Goal: Task Accomplishment & Management: Use online tool/utility

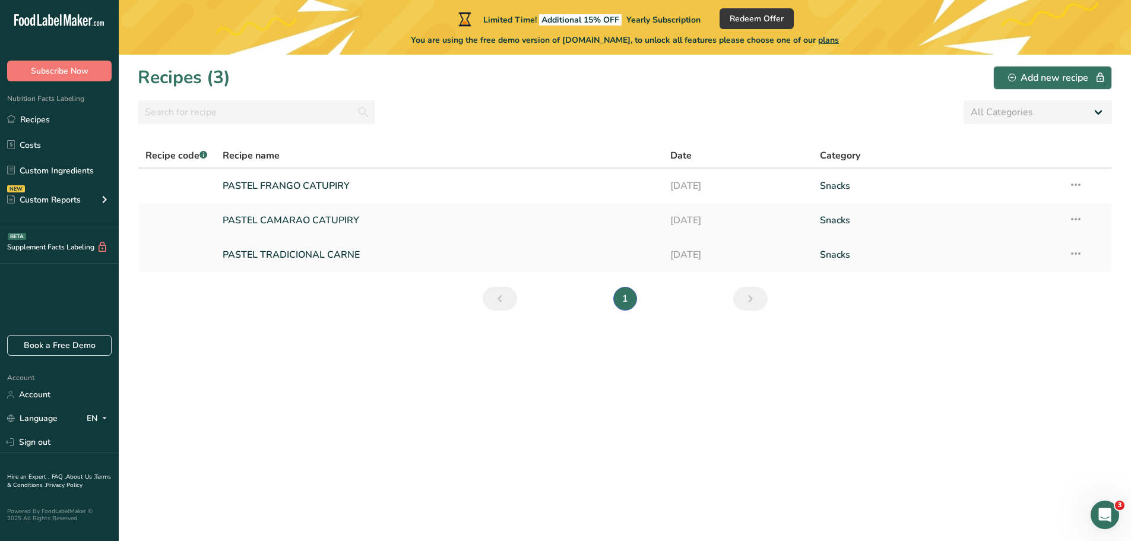
click at [287, 252] on link "PASTEL TRADICIONAL CARNE" at bounding box center [440, 254] width 434 height 25
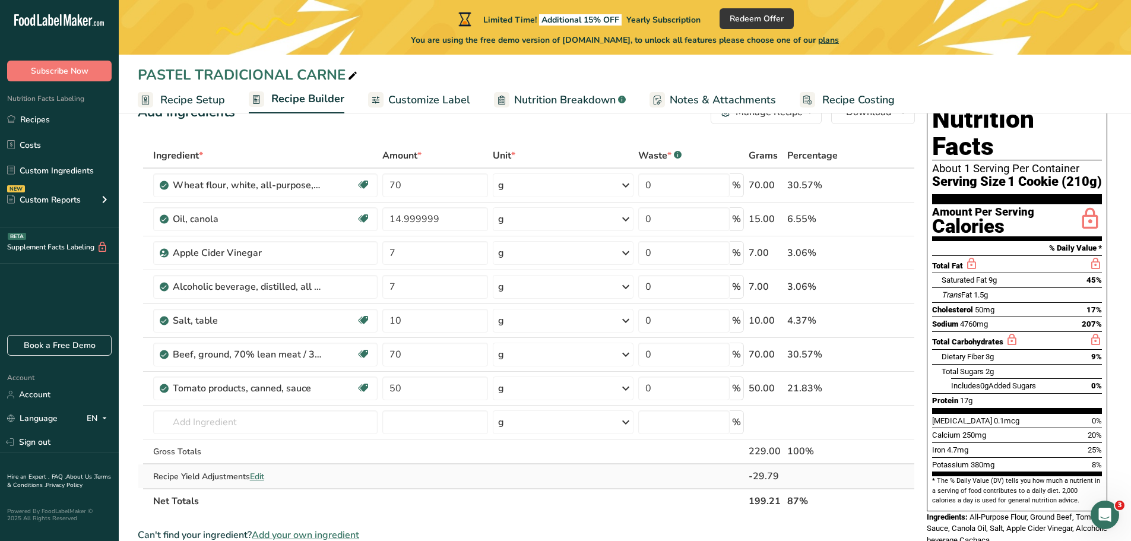
scroll to position [59, 0]
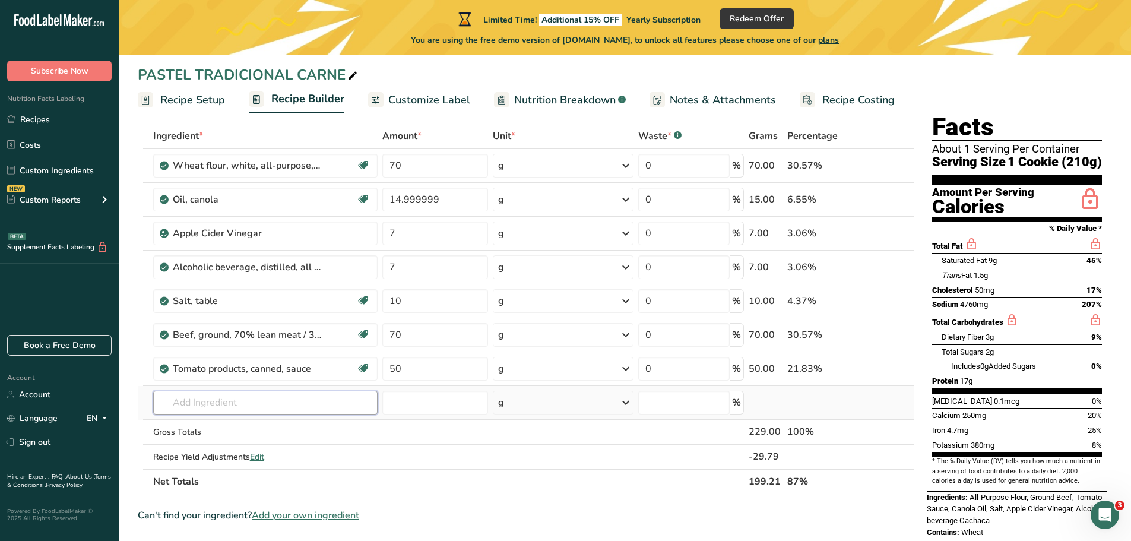
click at [239, 406] on input "text" at bounding box center [265, 403] width 225 height 24
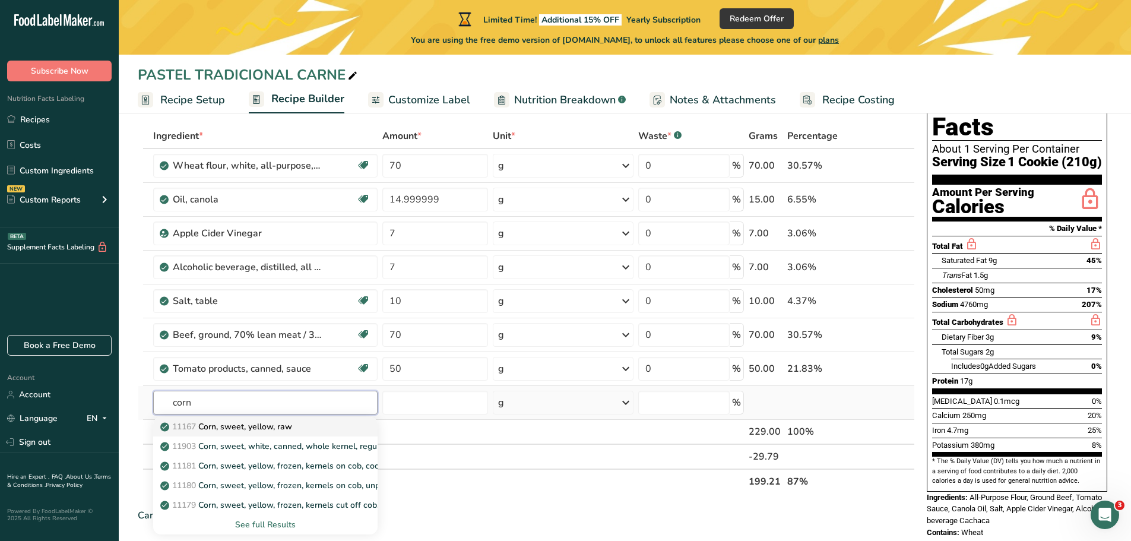
type input "corn"
click at [245, 425] on p "11167 Corn, sweet, yellow, raw" at bounding box center [227, 427] width 129 height 12
type input "Corn, sweet, yellow, raw"
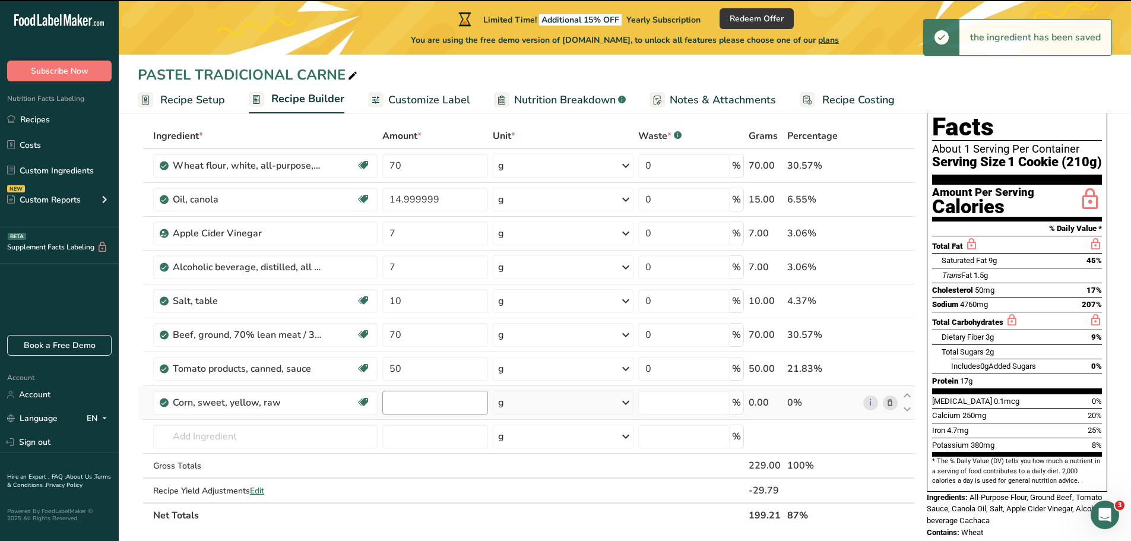
type input "0"
click at [393, 406] on input "0" at bounding box center [435, 403] width 106 height 24
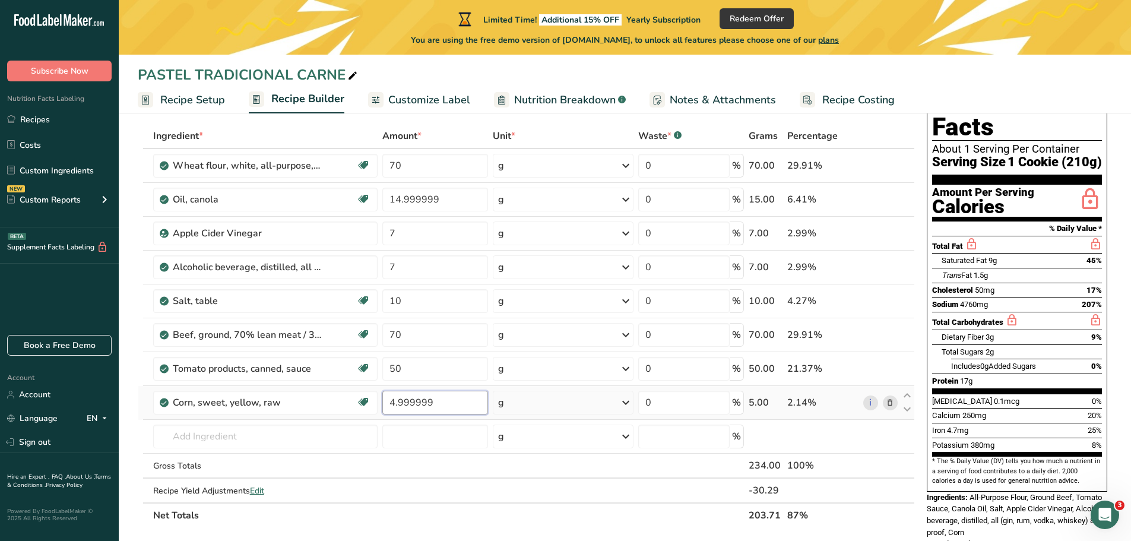
scroll to position [178, 0]
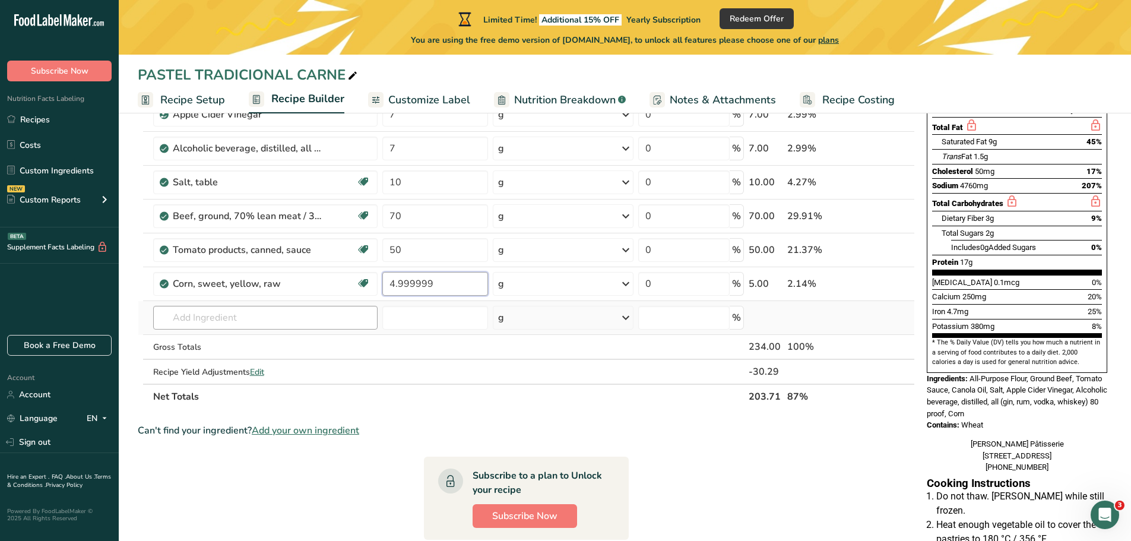
type input "4.999999"
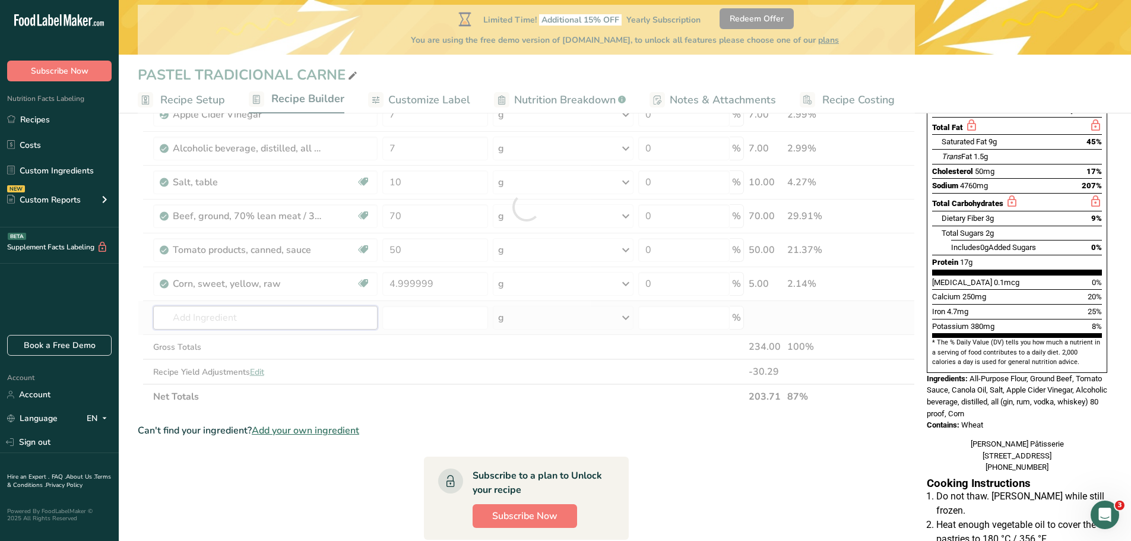
click at [226, 320] on div "Ingredient * Amount * Unit * Waste * .a-a{fill:#347362;}.b-a{fill:#fff;} Grams …" at bounding box center [526, 207] width 777 height 404
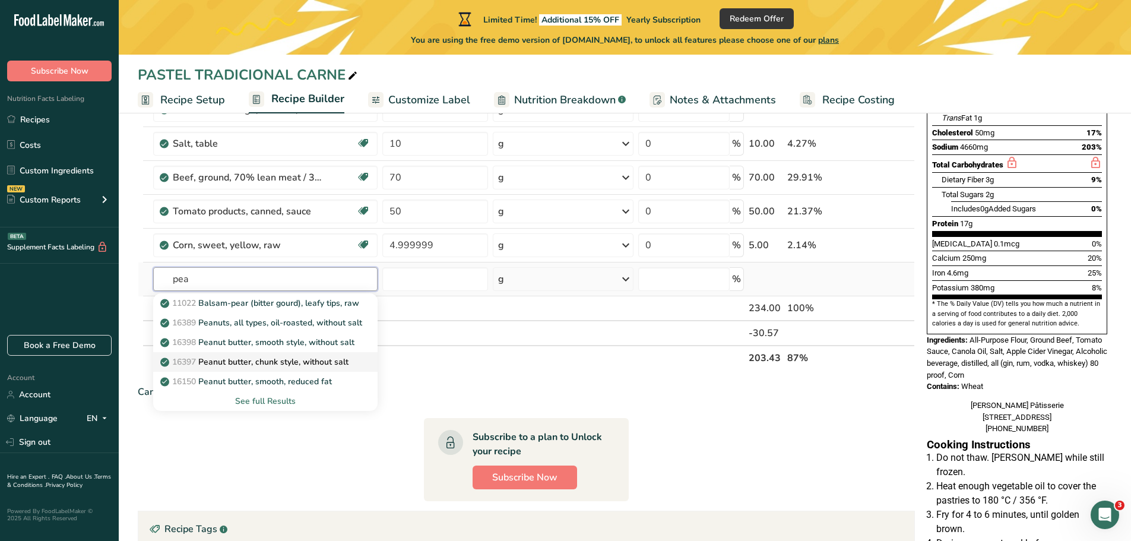
scroll to position [238, 0]
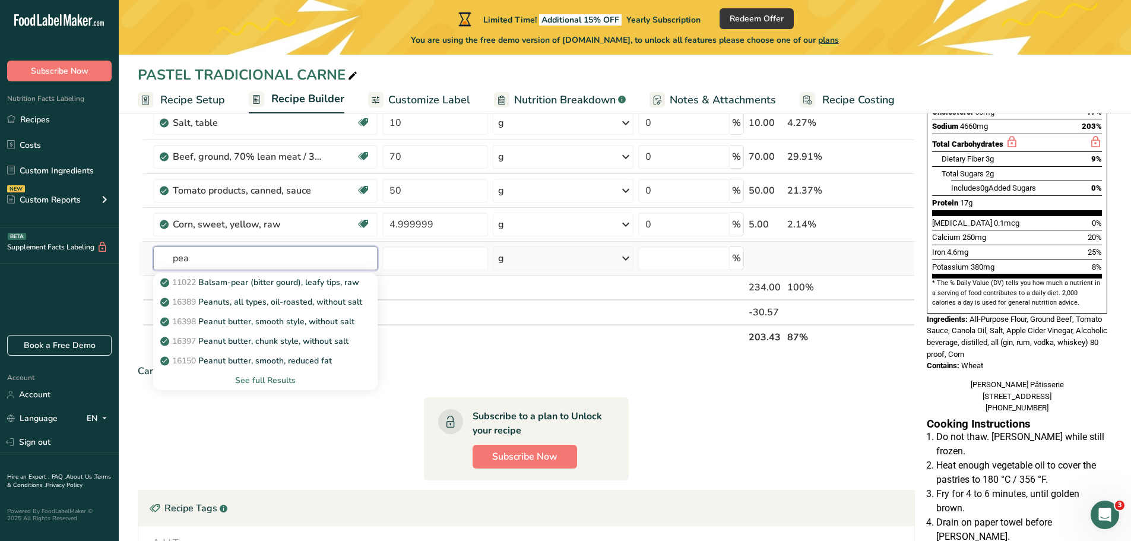
type input "pea"
click at [258, 383] on div "See full Results" at bounding box center [266, 380] width 206 height 12
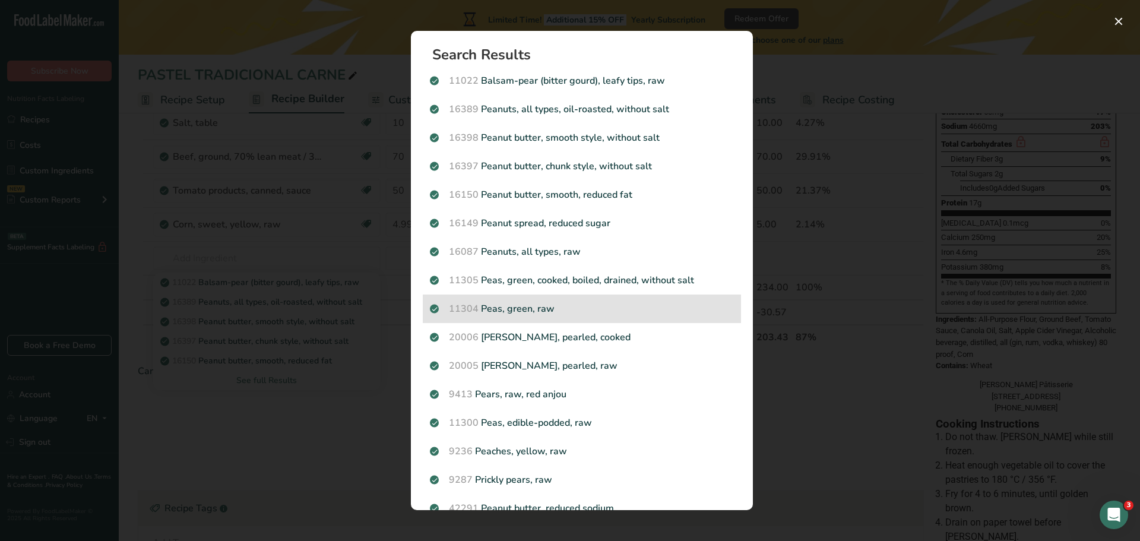
click at [532, 304] on p "11304 Peas, green, raw" at bounding box center [582, 309] width 304 height 14
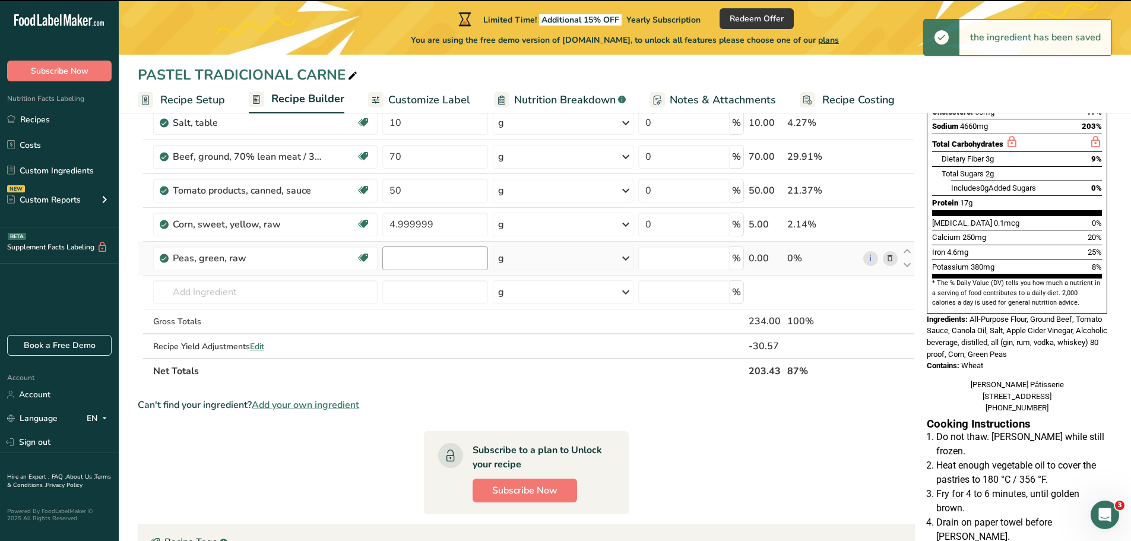
type input "0"
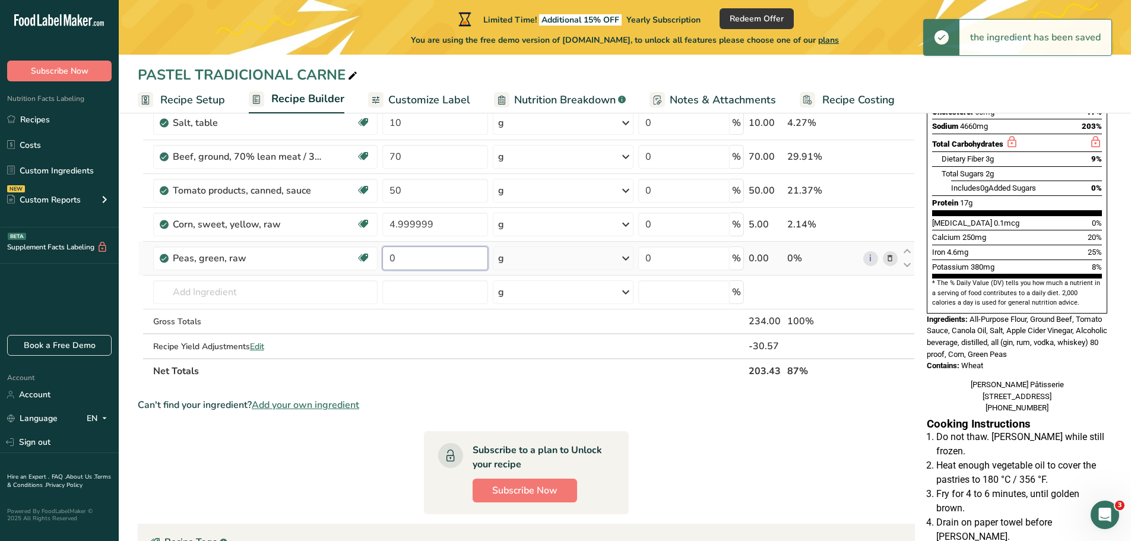
click at [401, 254] on input "0" at bounding box center [435, 258] width 106 height 24
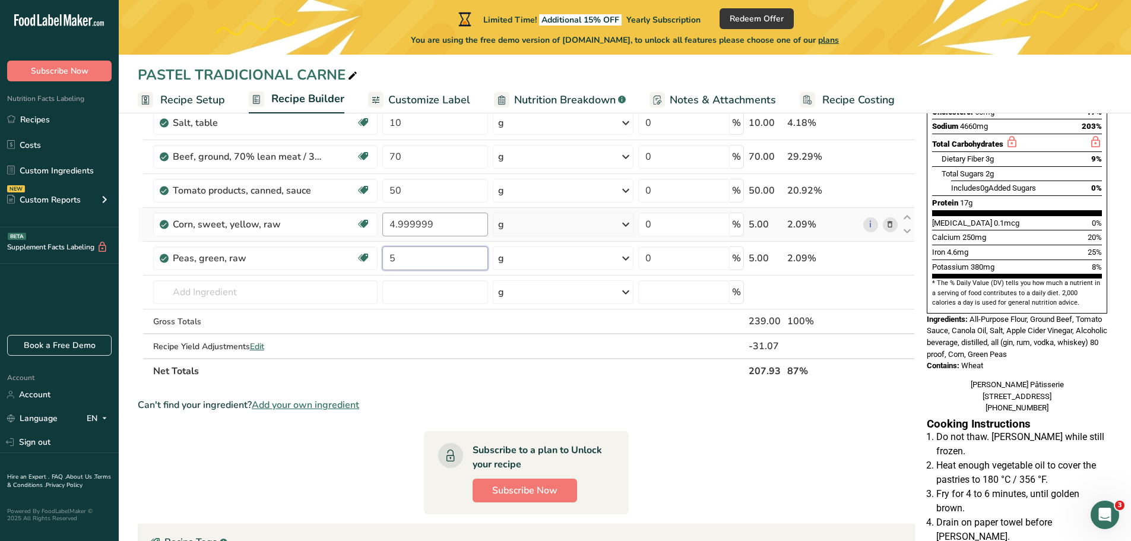
type input "5"
click at [426, 219] on div "Ingredient * Amount * Unit * Waste * .a-a{fill:#347362;}.b-a{fill:#fff;} Grams …" at bounding box center [526, 164] width 777 height 438
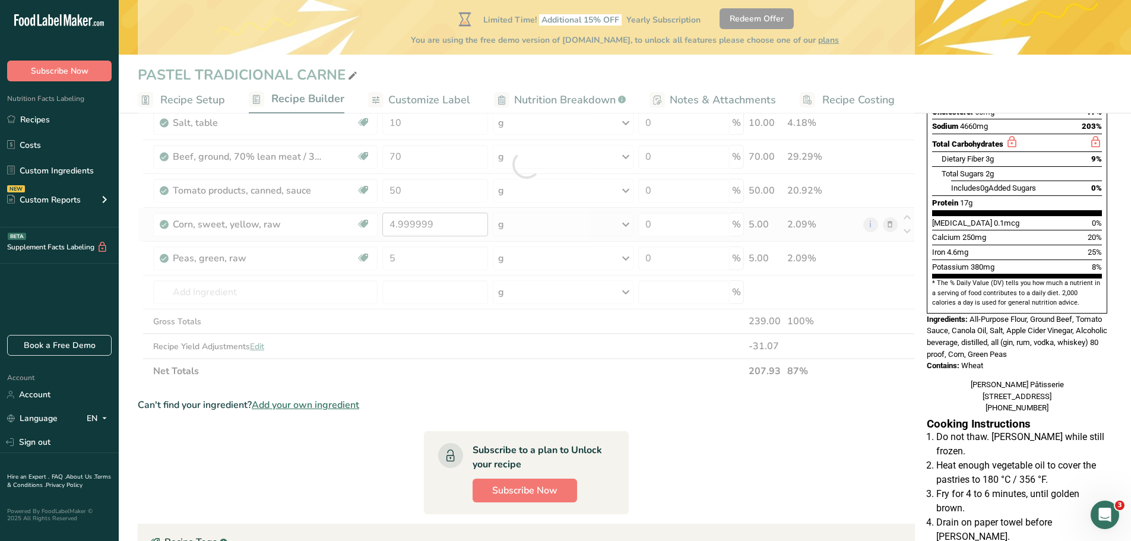
click at [426, 219] on div at bounding box center [526, 164] width 777 height 438
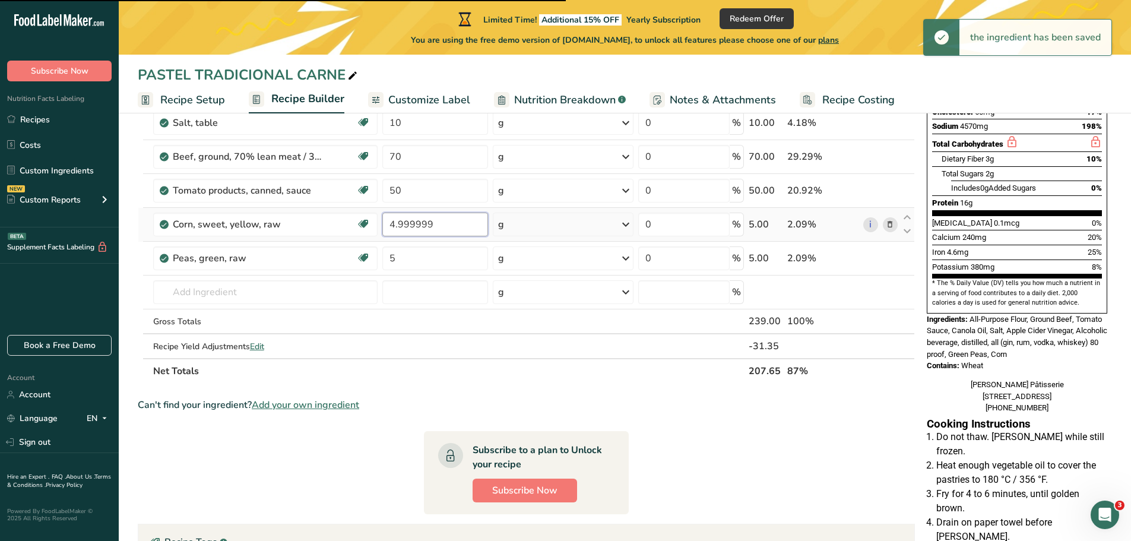
click at [427, 220] on input "4.999999" at bounding box center [435, 225] width 106 height 24
click at [439, 225] on input "4.999999" at bounding box center [435, 225] width 106 height 24
type input "4"
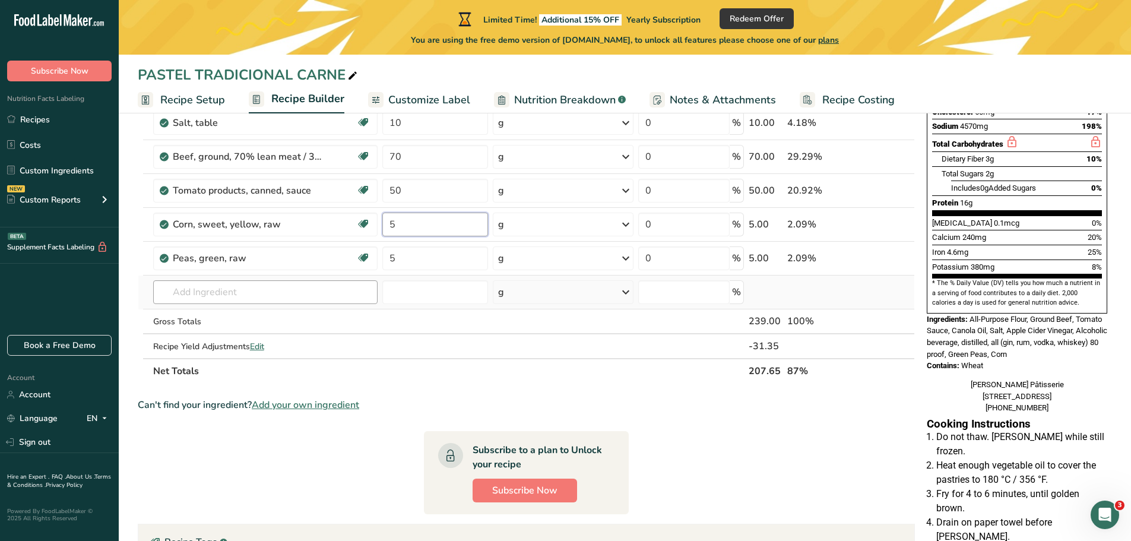
type input "5"
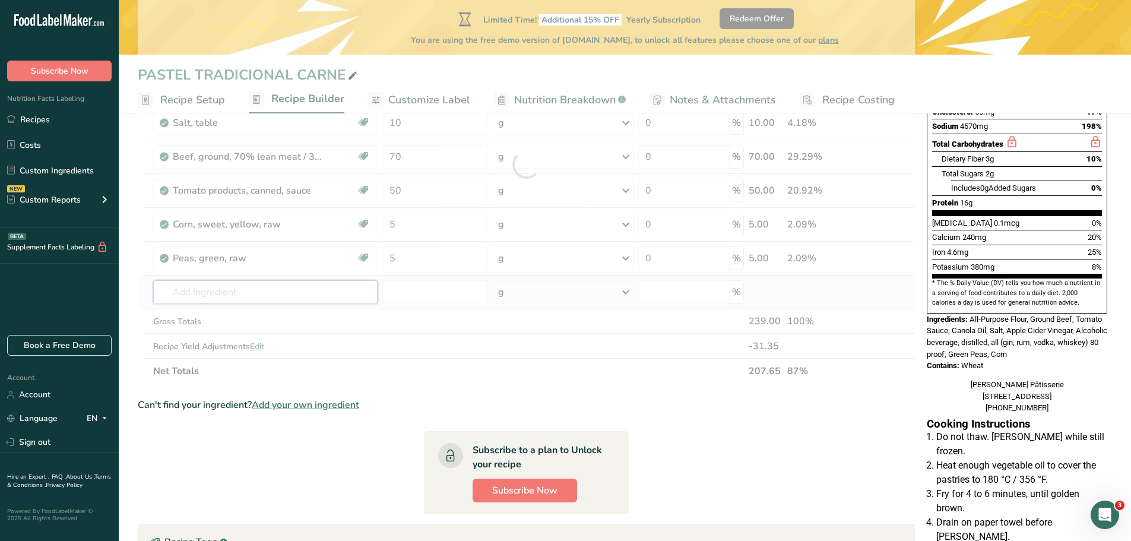
click at [211, 297] on div "Ingredient * Amount * Unit * Waste * .a-a{fill:#347362;}.b-a{fill:#fff;} Grams …" at bounding box center [526, 164] width 777 height 438
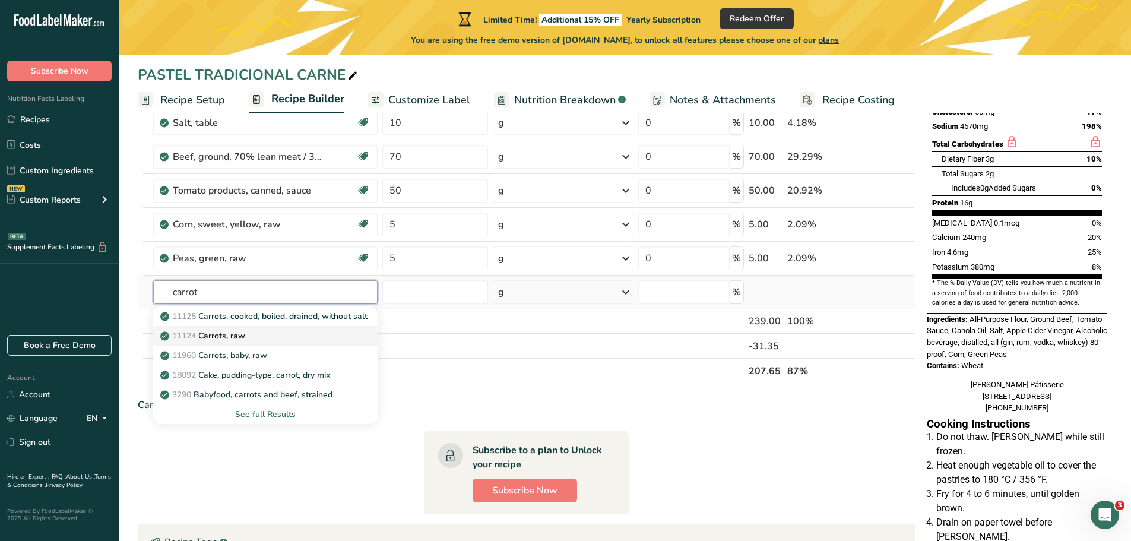
type input "carrot"
click at [219, 334] on p "11124 Carrots, raw" at bounding box center [204, 336] width 83 height 12
type input "Carrots, raw"
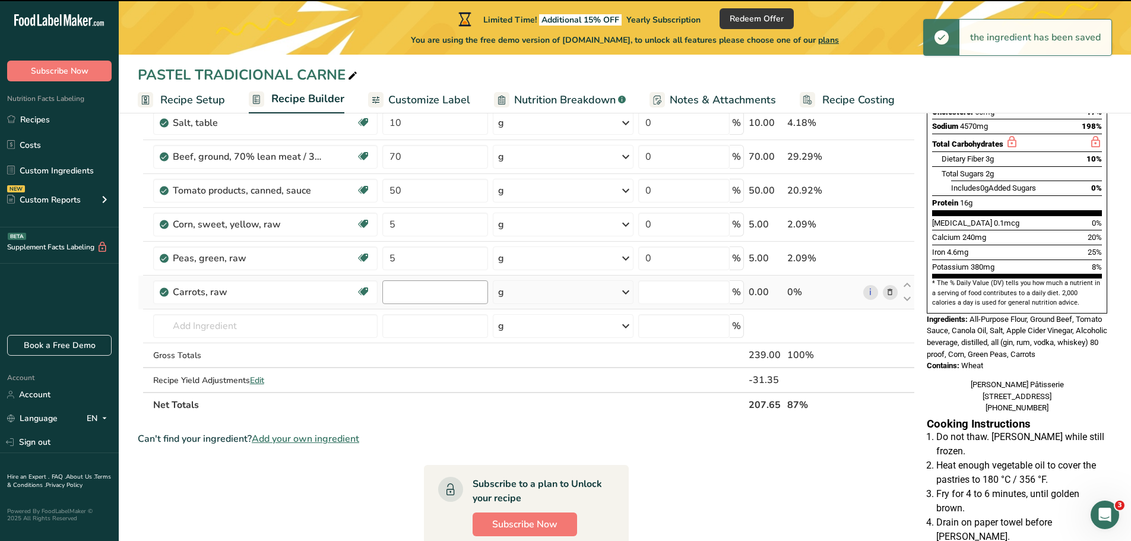
type input "0"
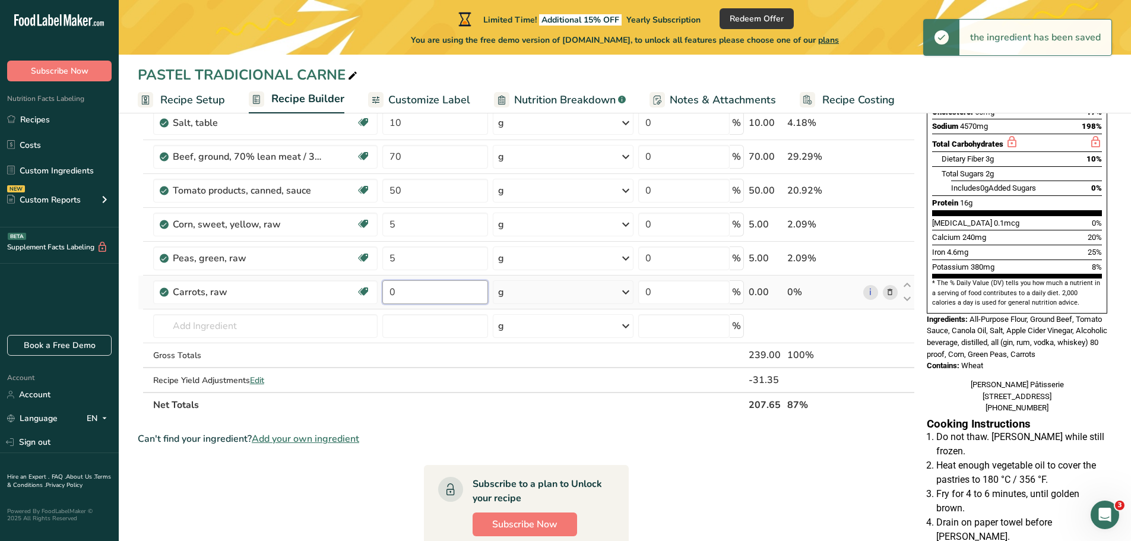
click at [394, 293] on input "0" at bounding box center [435, 292] width 106 height 24
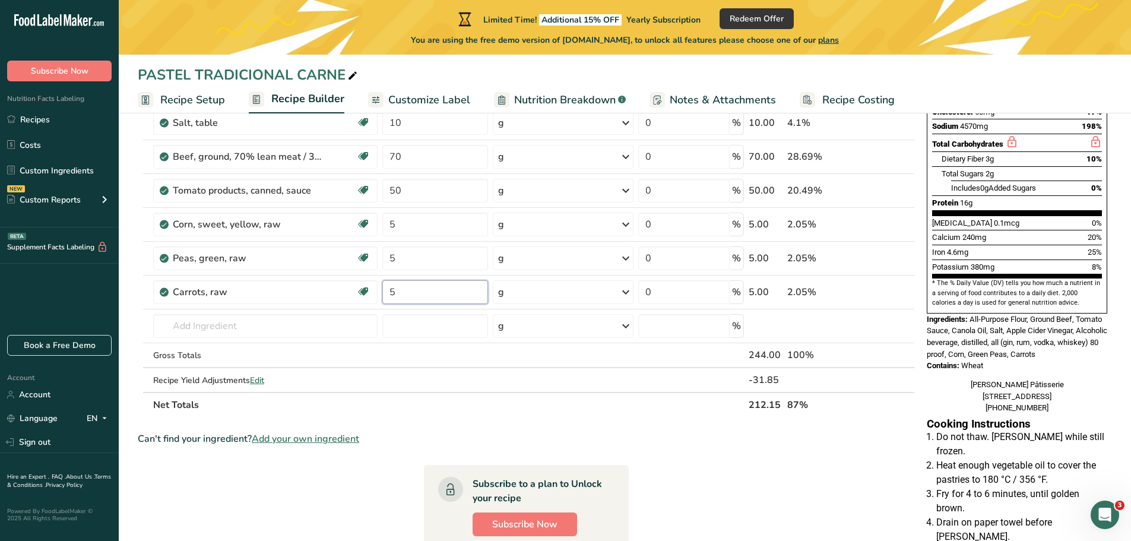
type input "5"
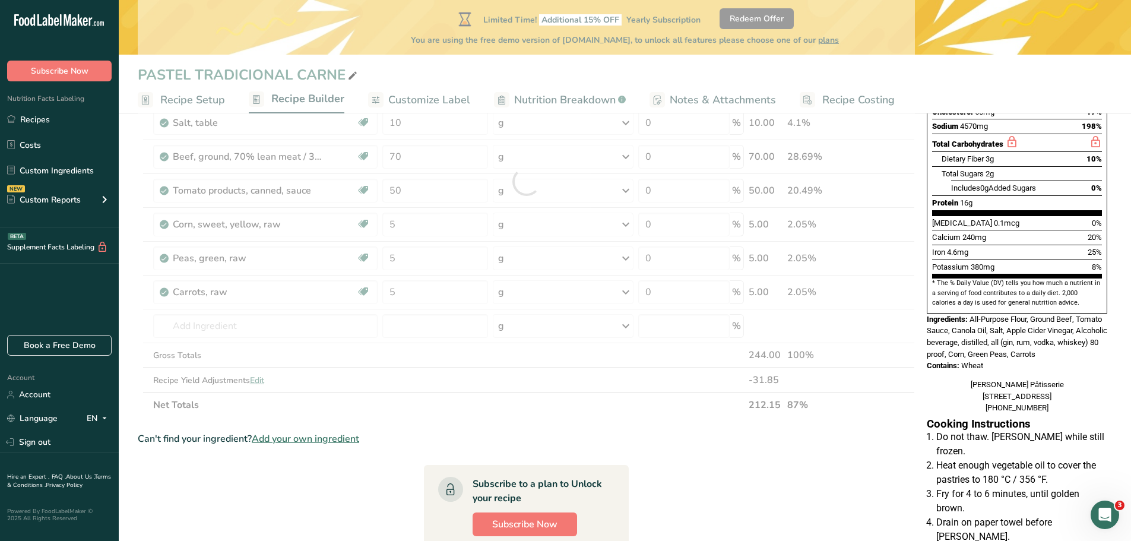
click at [394, 416] on div "Ingredient * Amount * Unit * Waste * .a-a{fill:#347362;}.b-a{fill:#fff;} Grams …" at bounding box center [526, 181] width 777 height 472
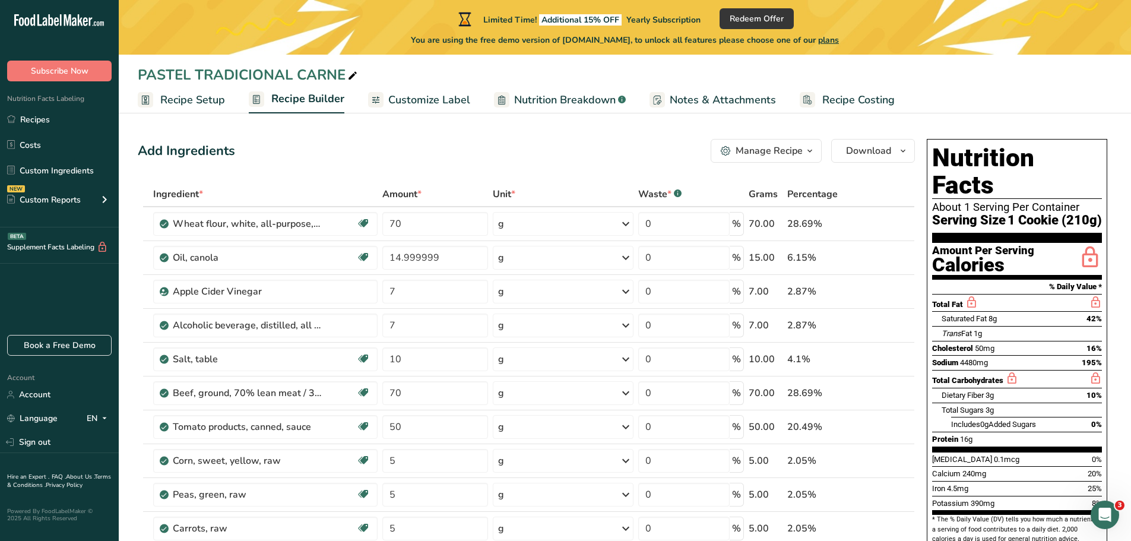
scroll to position [0, 0]
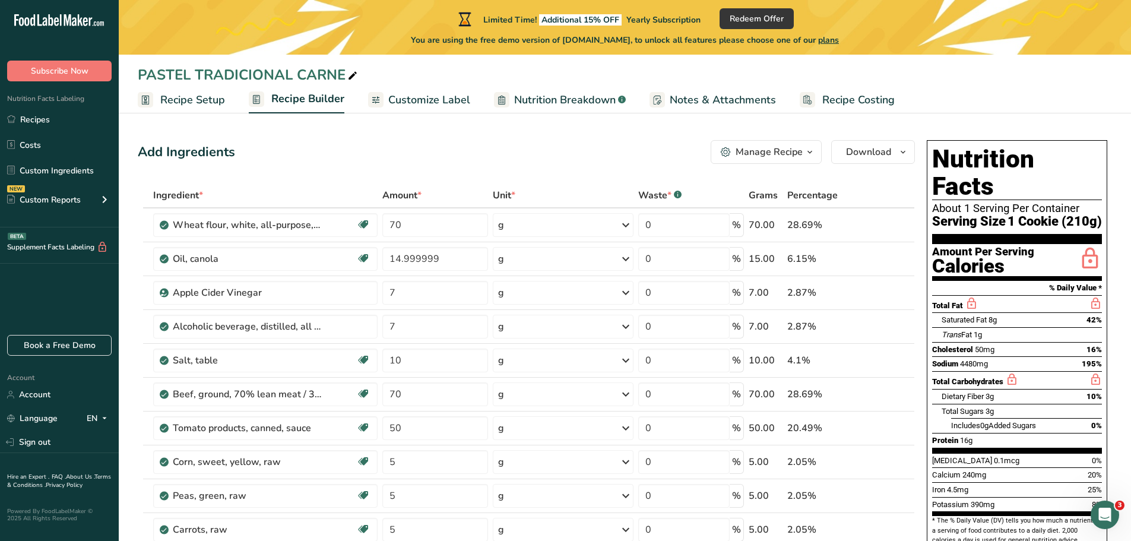
click at [415, 100] on span "Customize Label" at bounding box center [429, 100] width 82 height 16
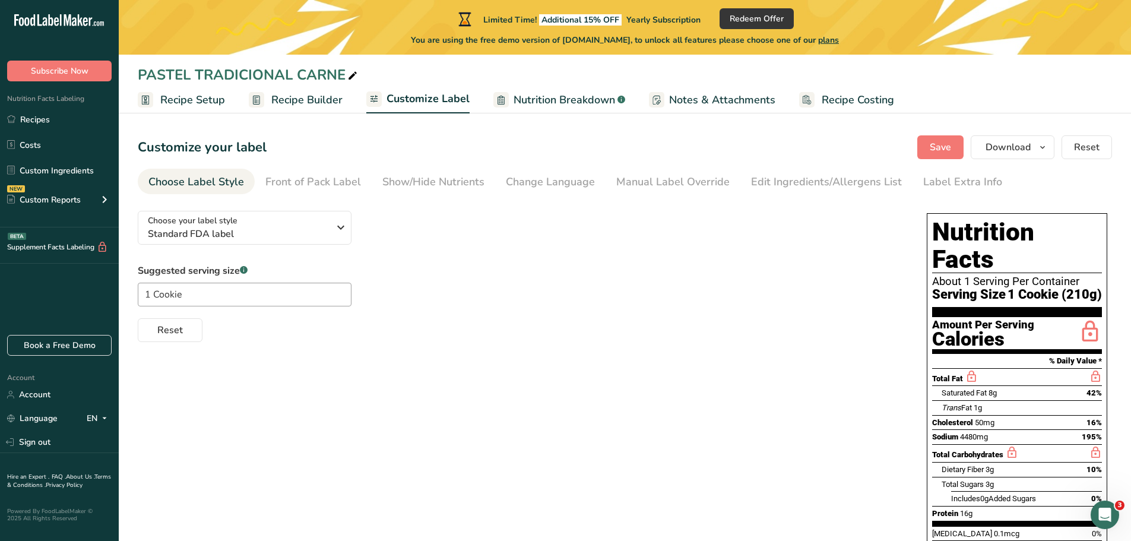
click at [946, 176] on div "Label Extra Info" at bounding box center [963, 182] width 79 height 16
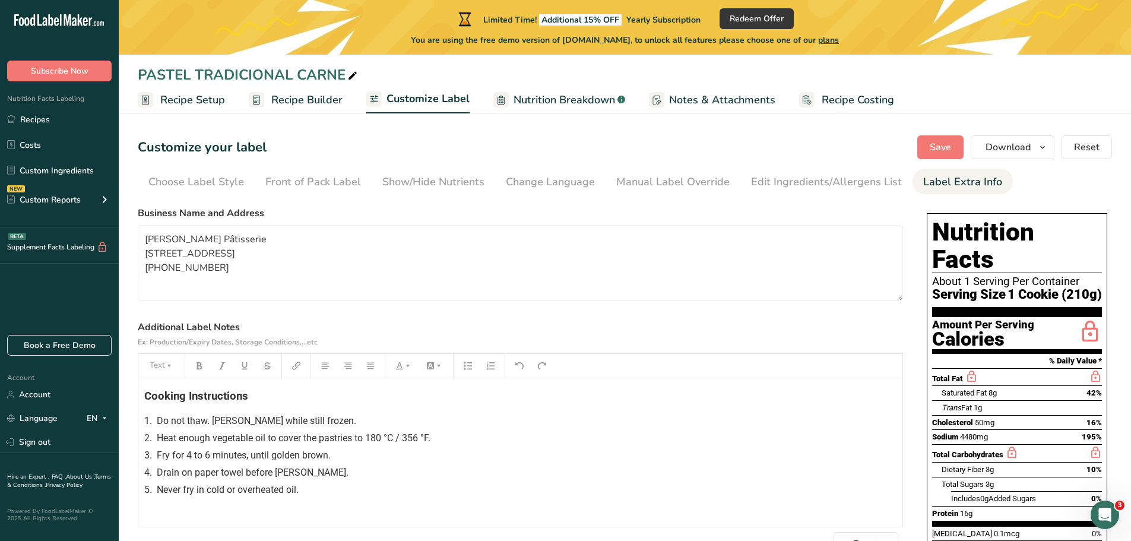
click at [965, 185] on div "Label Extra Info" at bounding box center [963, 182] width 79 height 16
click at [732, 97] on span "Notes & Attachments" at bounding box center [722, 100] width 106 height 16
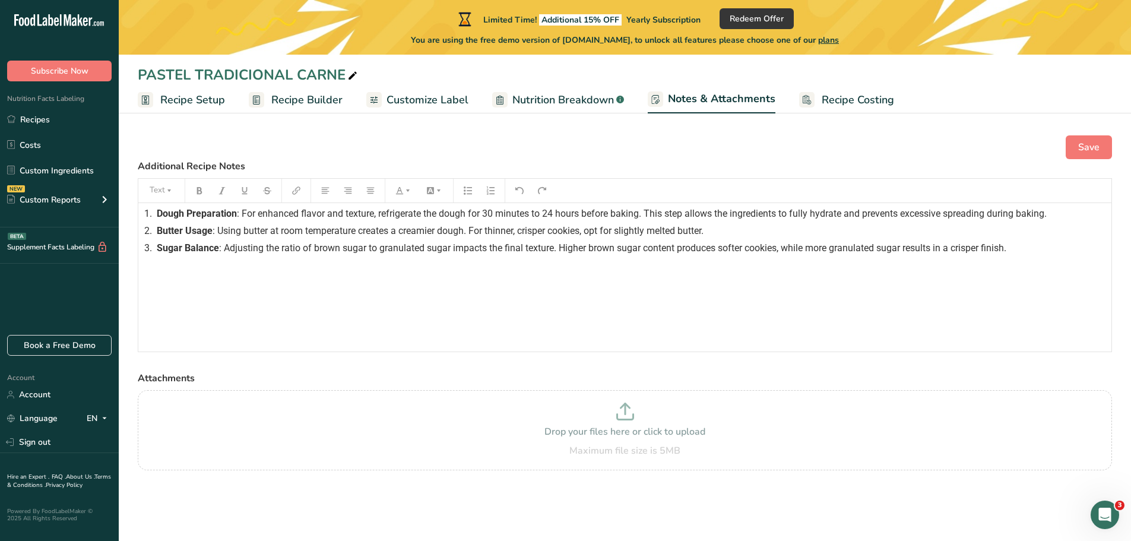
click at [424, 100] on span "Customize Label" at bounding box center [428, 100] width 82 height 16
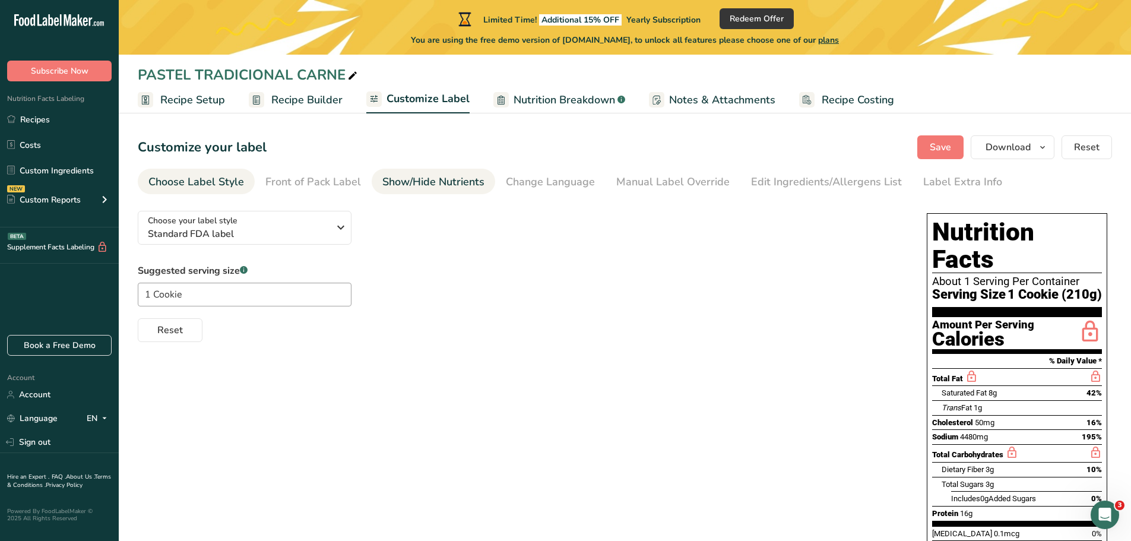
click at [424, 185] on div "Show/Hide Nutrients" at bounding box center [433, 182] width 102 height 16
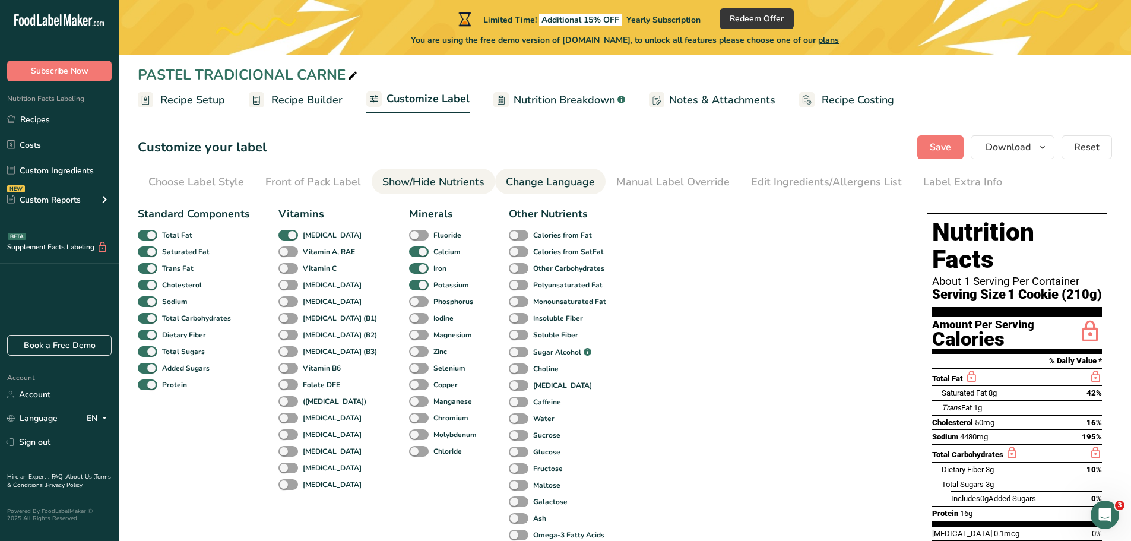
click at [538, 186] on div "Change Language" at bounding box center [550, 182] width 89 height 16
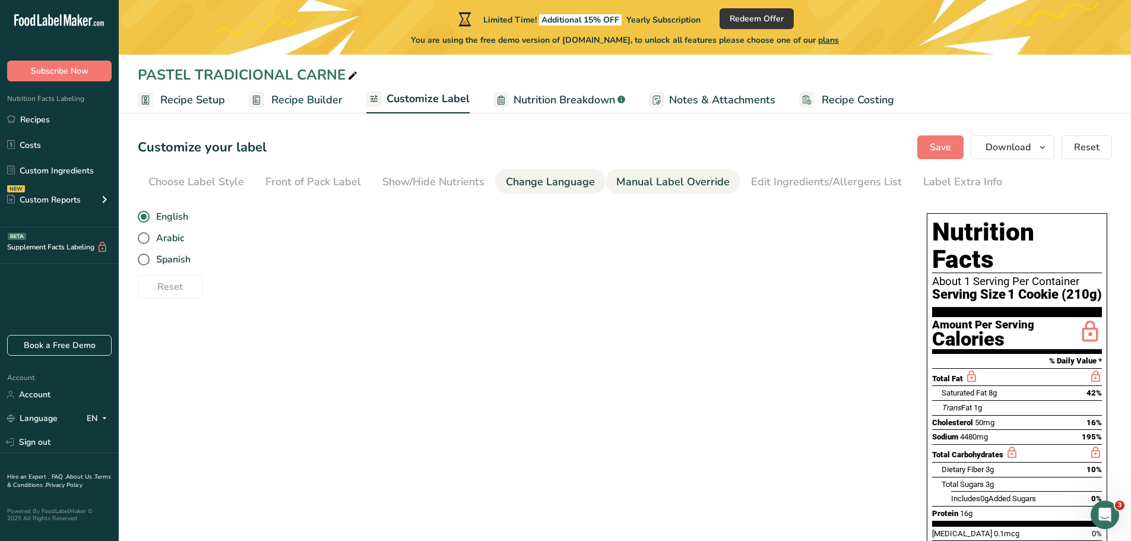
click at [660, 186] on div "Manual Label Override" at bounding box center [673, 182] width 113 height 16
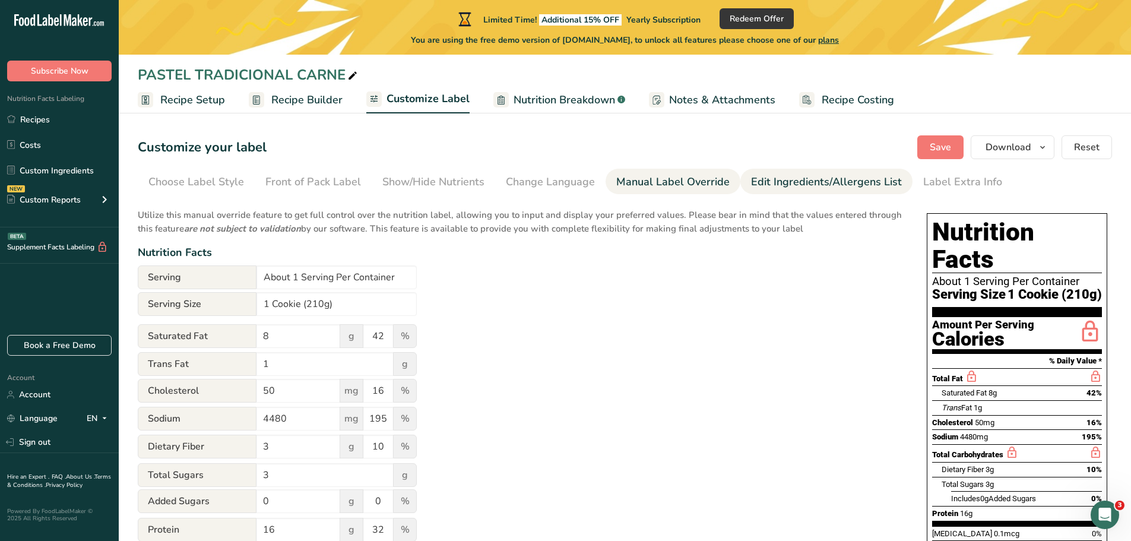
click at [774, 185] on div "Edit Ingredients/Allergens List" at bounding box center [826, 182] width 151 height 16
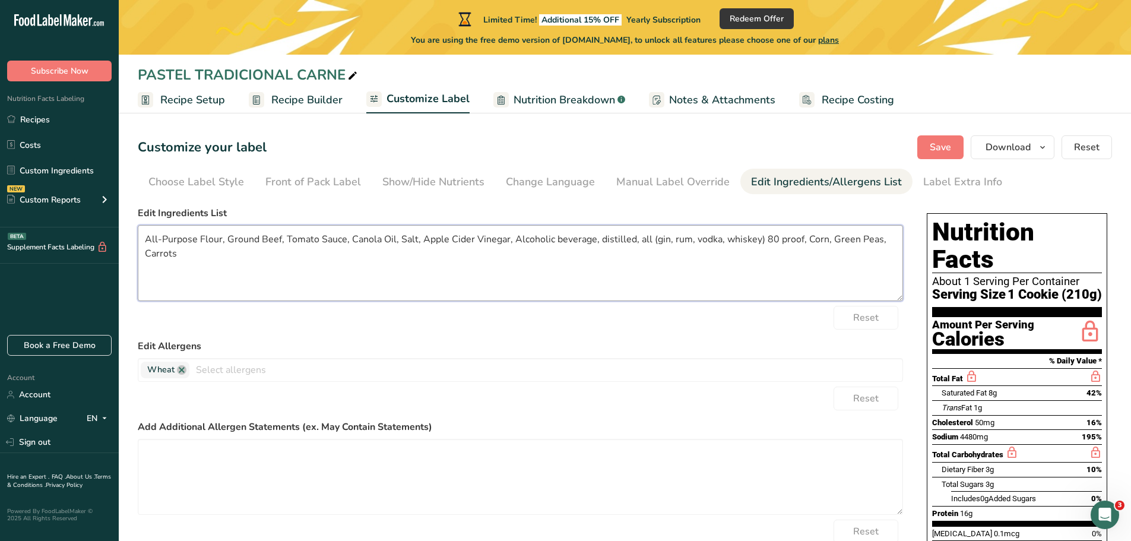
click at [801, 241] on textarea "All-Purpose Flour, Ground Beef, Tomato Sauce, Canola Oil, Salt, Apple Cider Vin…" at bounding box center [521, 263] width 766 height 76
click at [600, 242] on textarea "All-Purpose Flour, Ground Beef, Tomato Sauce, Canola Oil, Salt, Apple Cider Vin…" at bounding box center [521, 263] width 766 height 76
type textarea "All-Purpose Flour, Ground Beef, Tomato Sauce, Canola Oil, Salt, Apple Cider Vin…"
click at [690, 323] on div "Reset" at bounding box center [521, 318] width 766 height 24
click at [950, 145] on span "Save" at bounding box center [940, 147] width 21 height 14
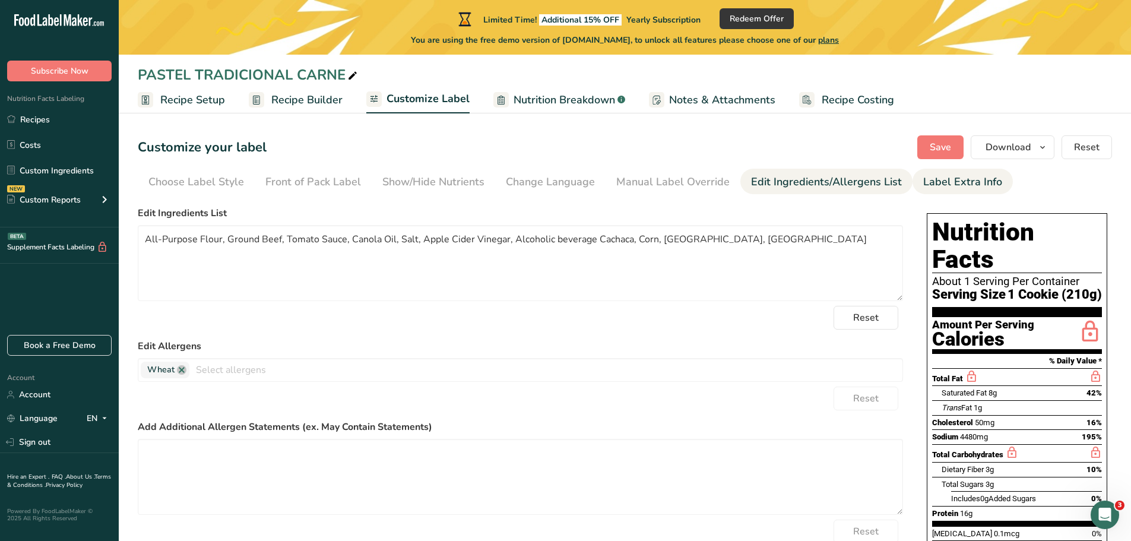
click at [954, 176] on div "Label Extra Info" at bounding box center [963, 182] width 79 height 16
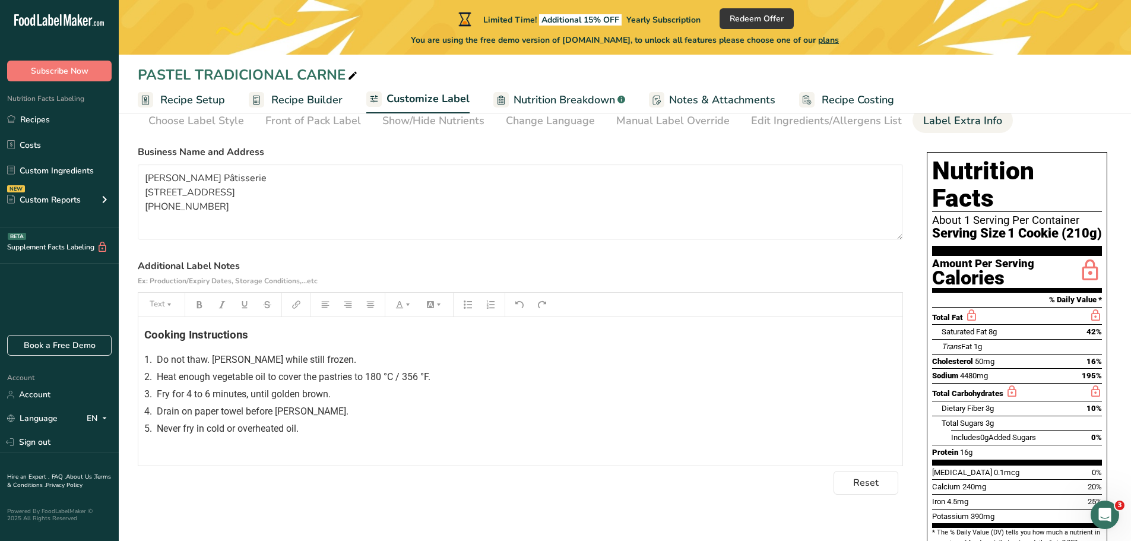
scroll to position [119, 0]
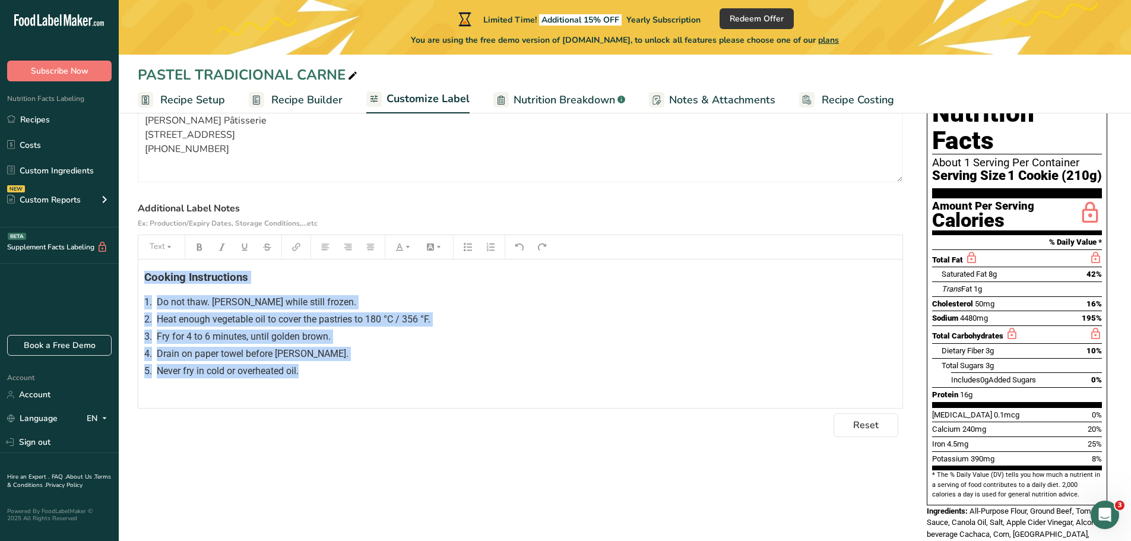
drag, startPoint x: 143, startPoint y: 277, endPoint x: 308, endPoint y: 383, distance: 196.6
click at [308, 383] on div "Cooking Instructions 1. Do not thaw. Fry while still frozen. 2. Heat enough veg…" at bounding box center [520, 334] width 764 height 148
click at [355, 309] on button "button" at bounding box center [361, 299] width 18 height 19
click at [355, 350] on div "4. Drain on paper towel before servin." at bounding box center [520, 354] width 753 height 14
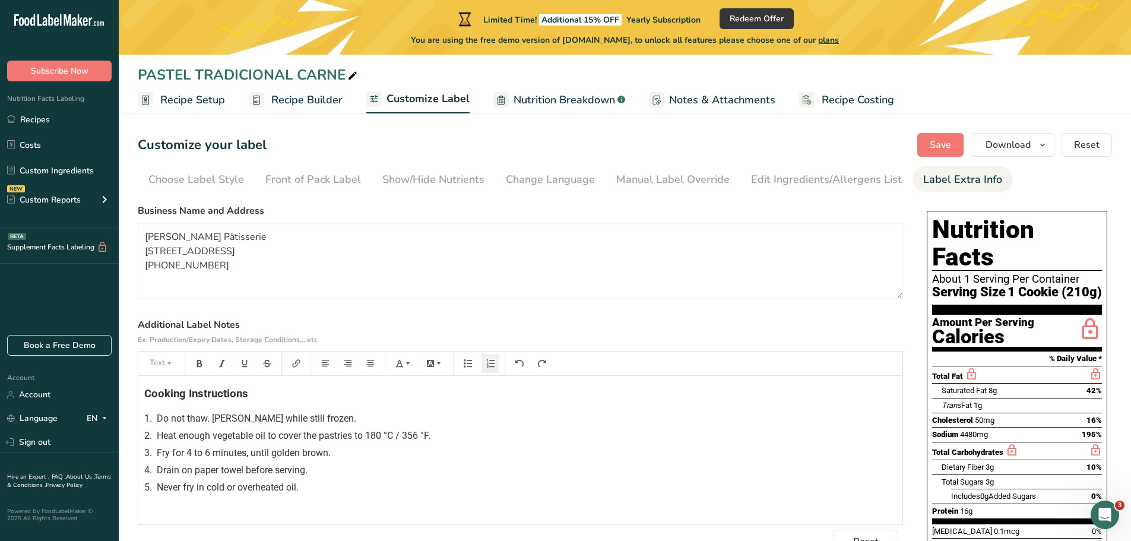
scroll to position [0, 0]
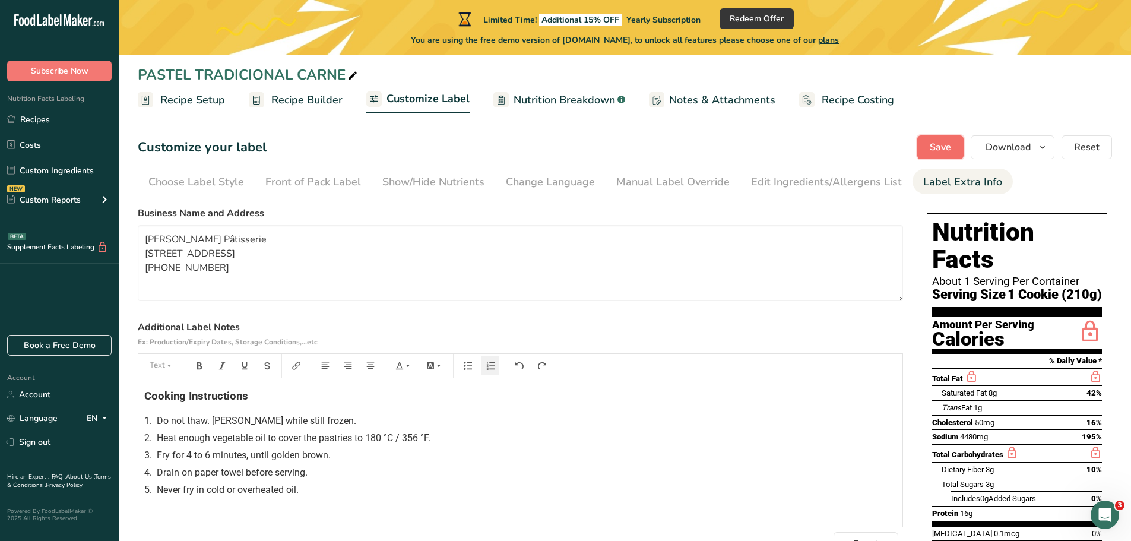
click at [937, 143] on span "Save" at bounding box center [940, 147] width 21 height 14
click at [588, 102] on span "Nutrition Breakdown" at bounding box center [565, 100] width 102 height 16
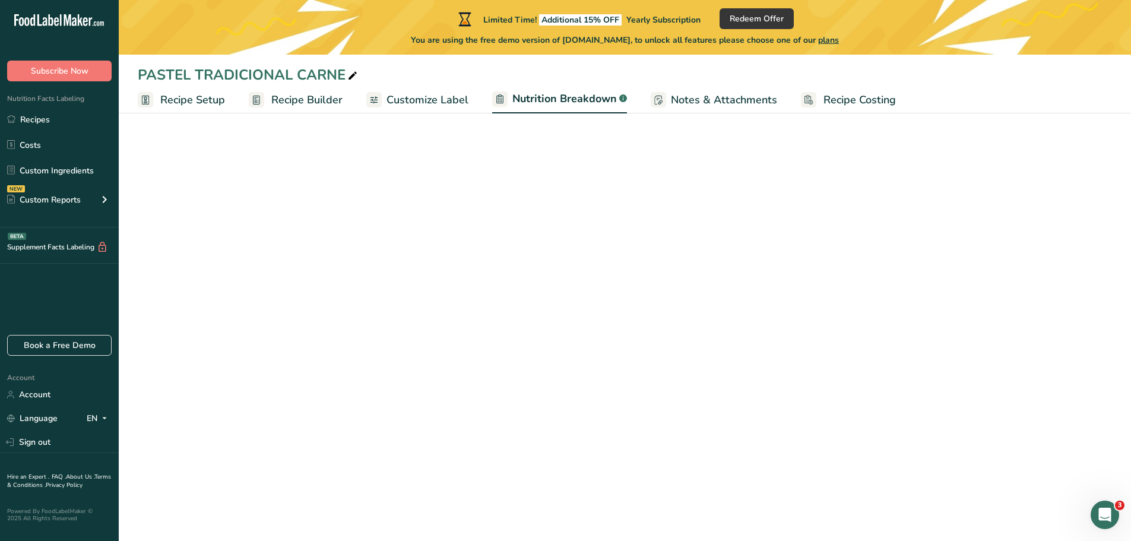
select select "Calories"
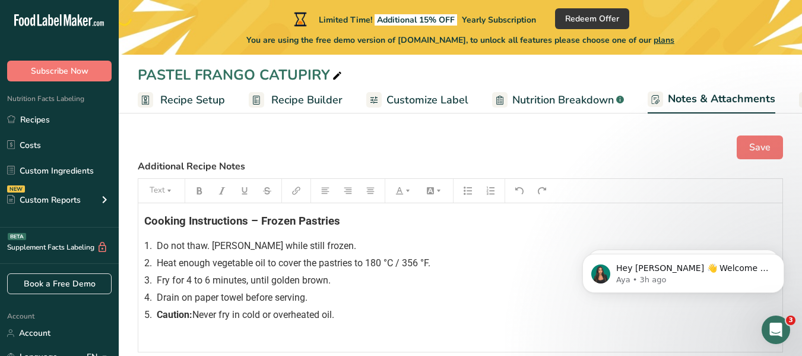
scroll to position [0, 112]
